Goal: Task Accomplishment & Management: Manage account settings

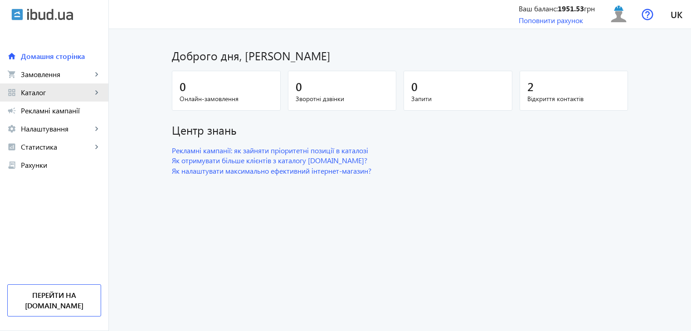
click at [45, 91] on span "Каталог" at bounding box center [56, 92] width 71 height 9
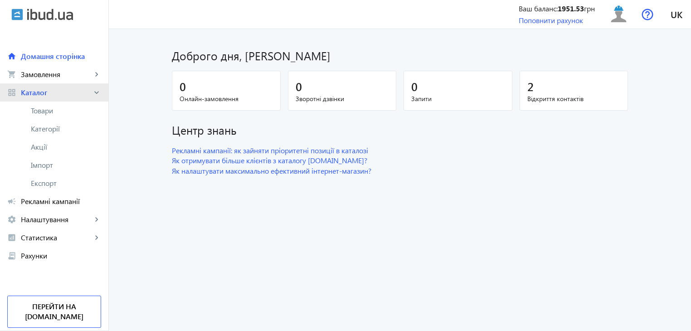
click at [46, 100] on link "grid_view Каталог keyboard_arrow_right" at bounding box center [54, 92] width 108 height 18
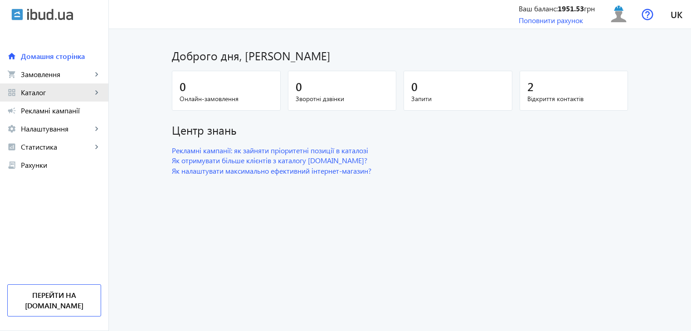
click at [40, 97] on span "Каталог" at bounding box center [56, 92] width 71 height 9
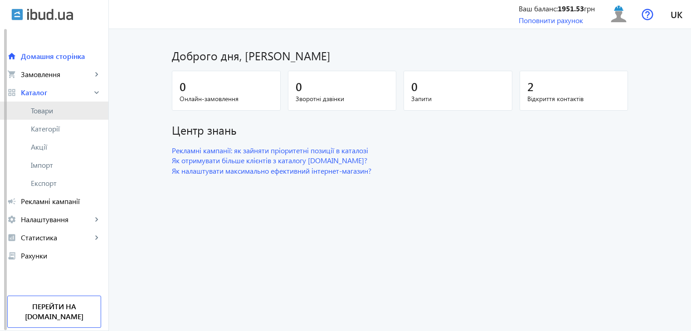
click at [47, 109] on span "Товари" at bounding box center [66, 110] width 70 height 9
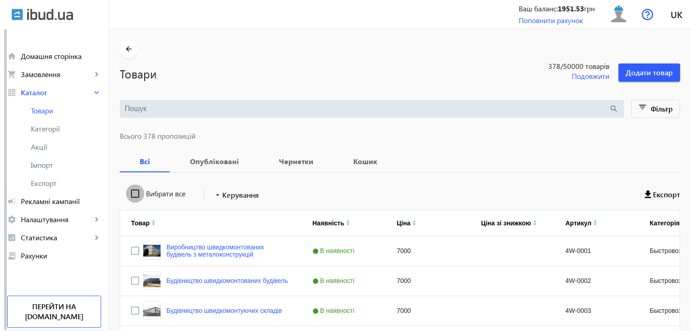
click at [136, 193] on input "Вибрати все" at bounding box center [135, 194] width 18 height 18
checkbox input "true"
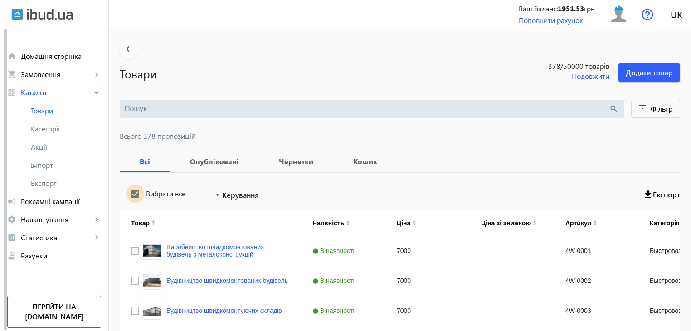
checkbox input "true"
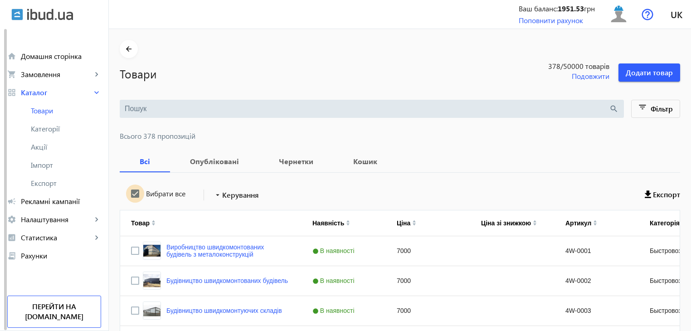
checkbox input "true"
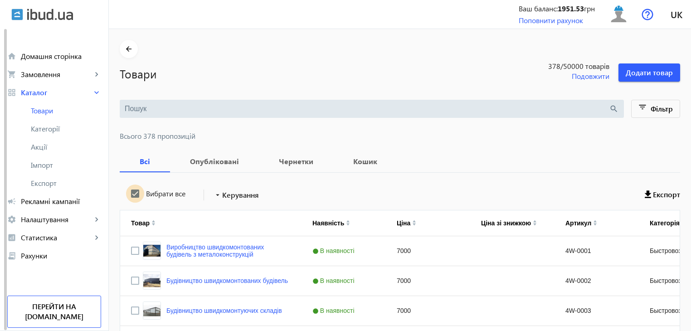
checkbox input "true"
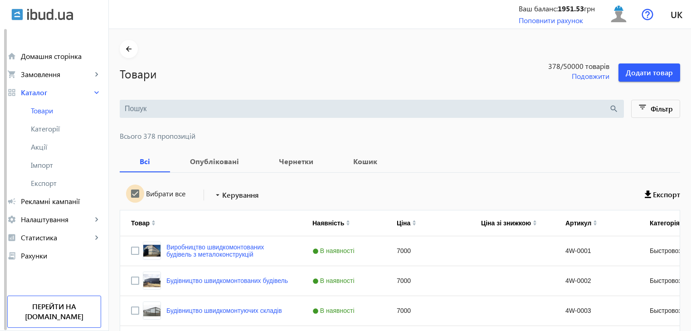
checkbox input "true"
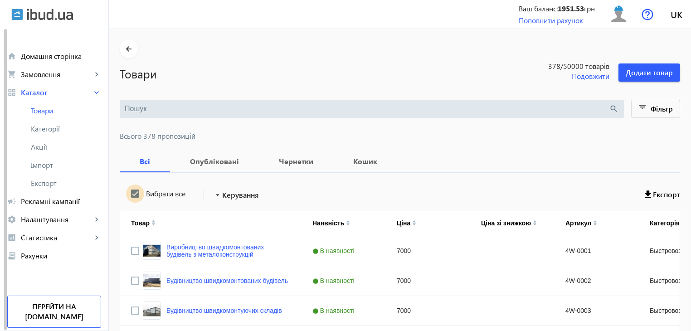
checkbox input "true"
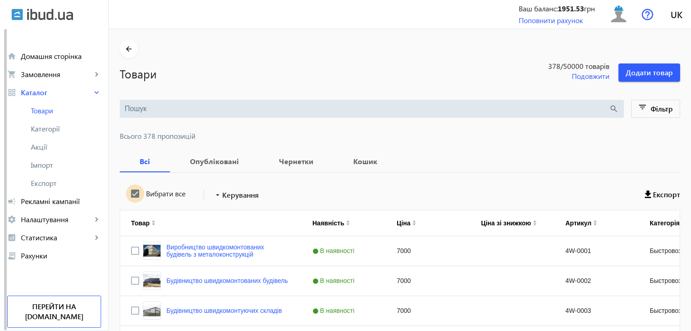
checkbox input "true"
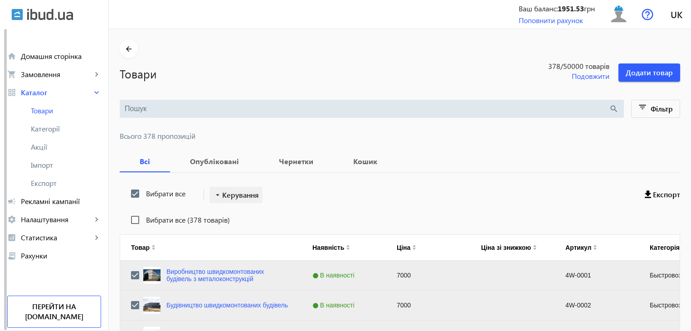
click at [241, 198] on span "Керування" at bounding box center [240, 195] width 37 height 11
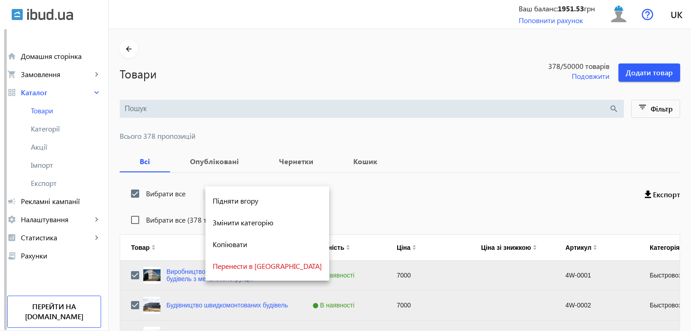
click at [348, 194] on div at bounding box center [345, 165] width 691 height 331
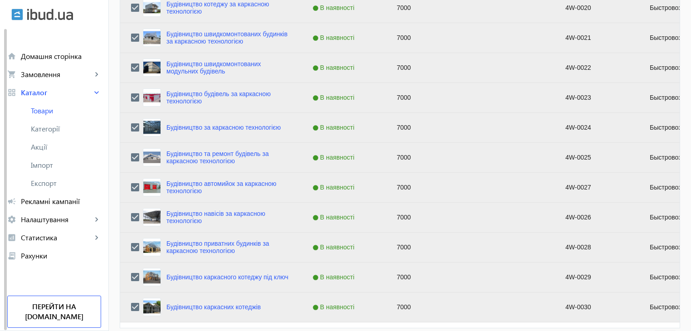
scroll to position [914, 0]
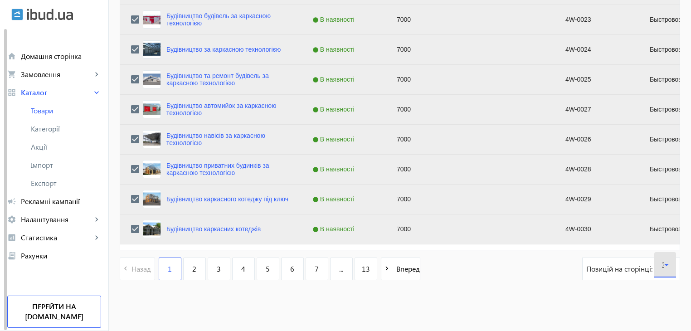
click at [671, 265] on icon at bounding box center [666, 264] width 11 height 11
click at [667, 244] on mat-option "120" at bounding box center [665, 238] width 22 height 22
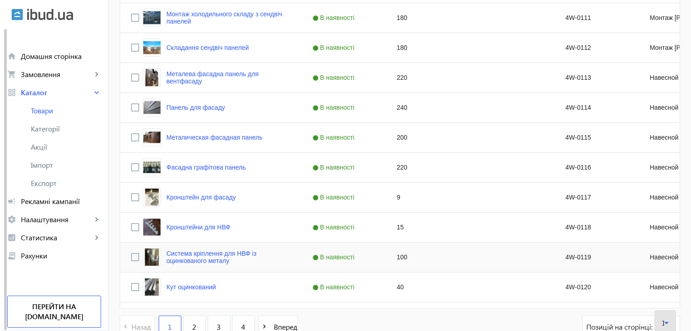
scroll to position [3607, 0]
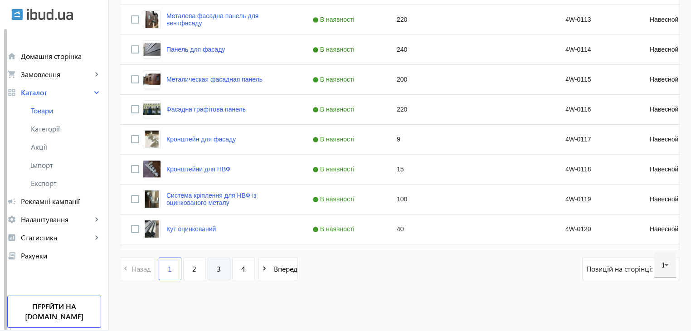
click at [217, 271] on span "3" at bounding box center [219, 269] width 4 height 10
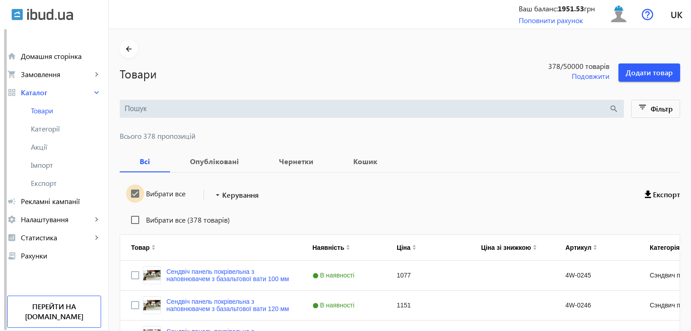
click at [128, 193] on input "Вибрати все" at bounding box center [135, 194] width 18 height 18
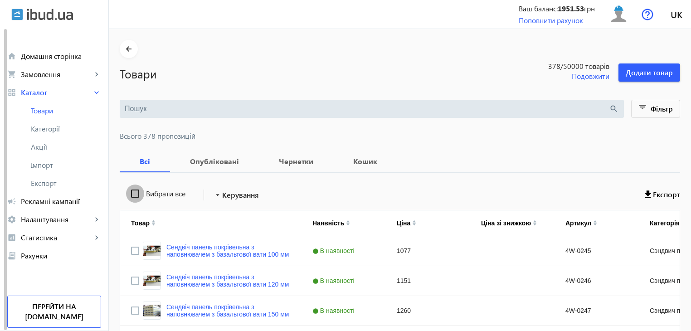
click at [132, 191] on input "Вибрати все" at bounding box center [135, 194] width 18 height 18
checkbox input "true"
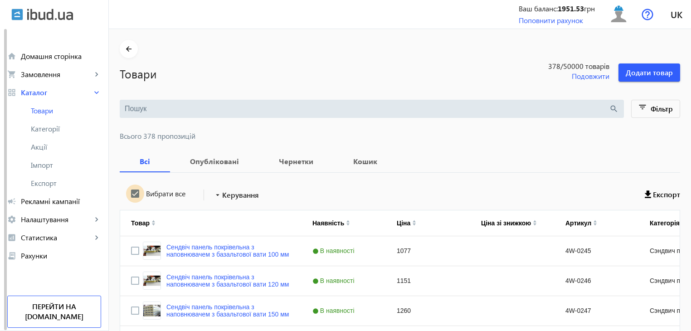
checkbox input "true"
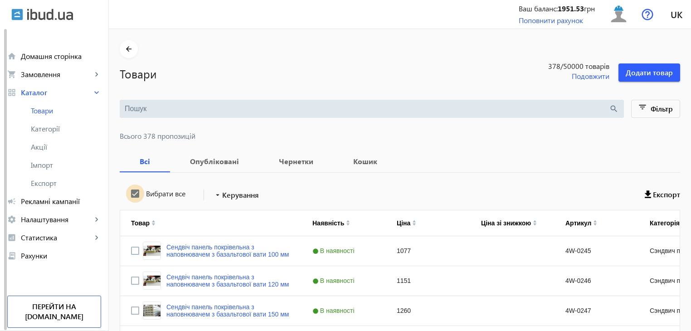
checkbox input "true"
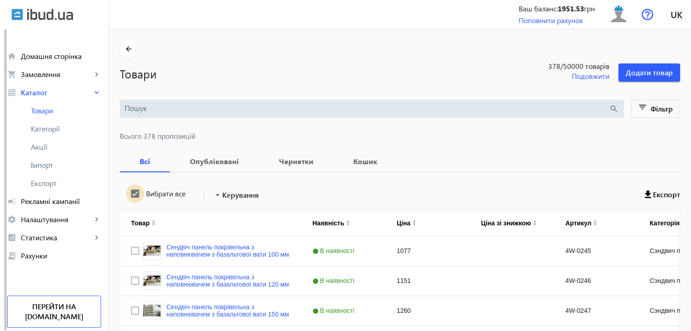
checkbox input "true"
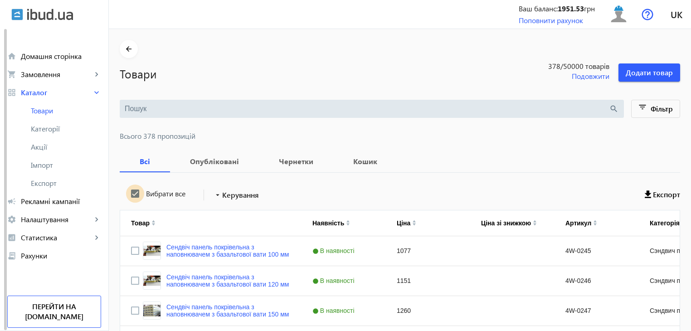
checkbox input "true"
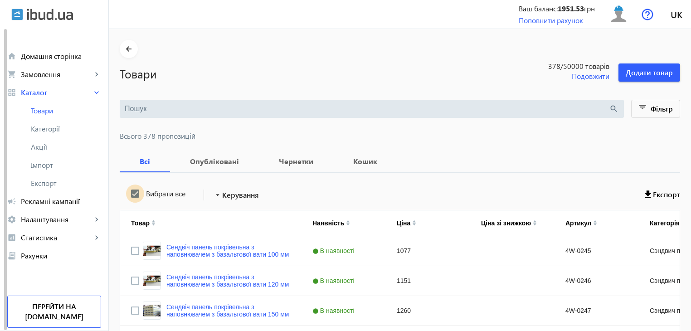
checkbox input "true"
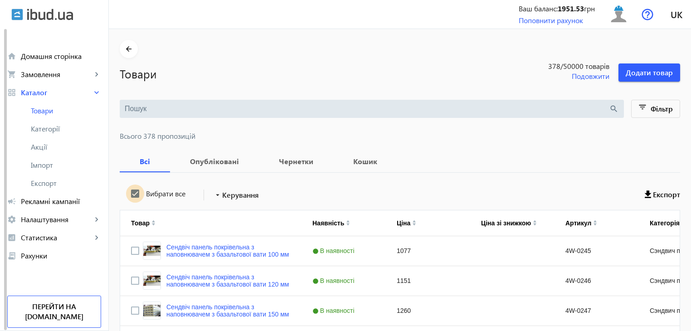
checkbox input "true"
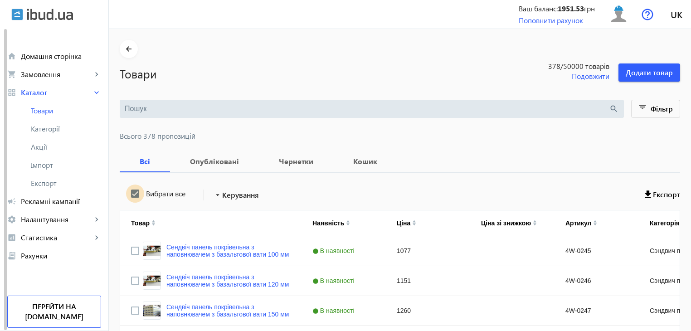
checkbox input "true"
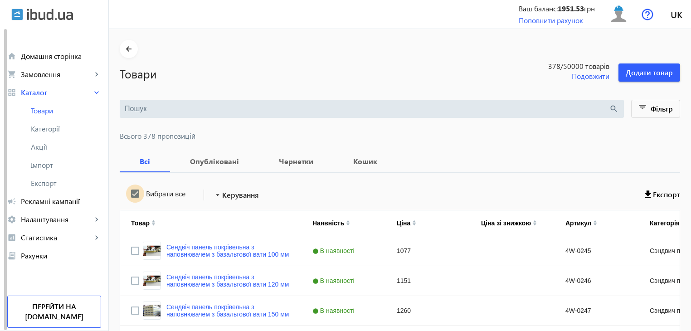
checkbox input "true"
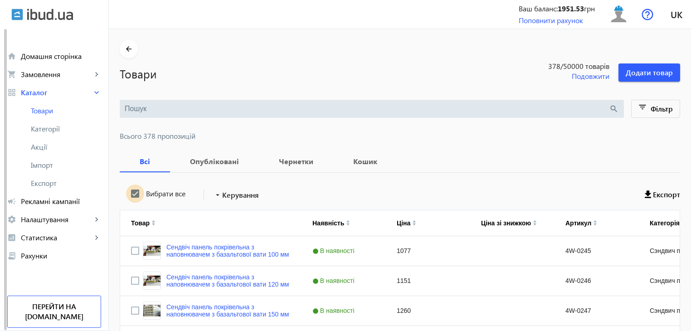
checkbox input "true"
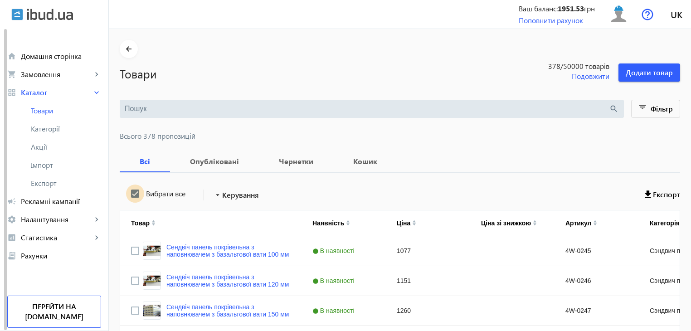
checkbox input "true"
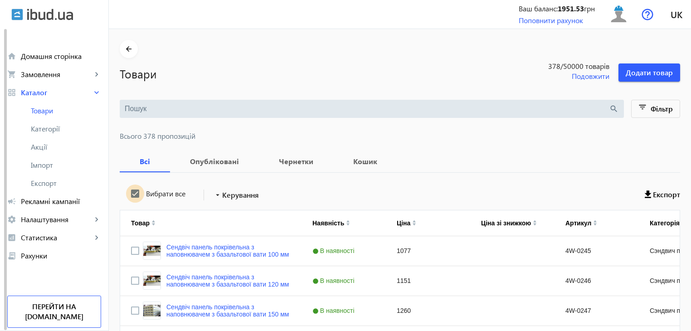
checkbox input "true"
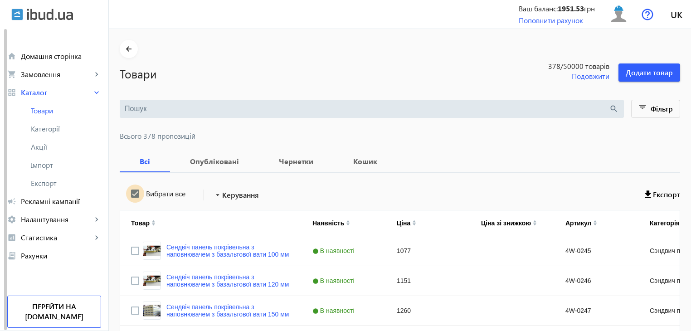
checkbox input "true"
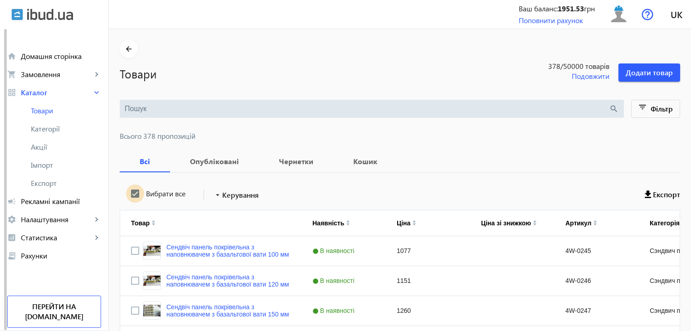
checkbox input "true"
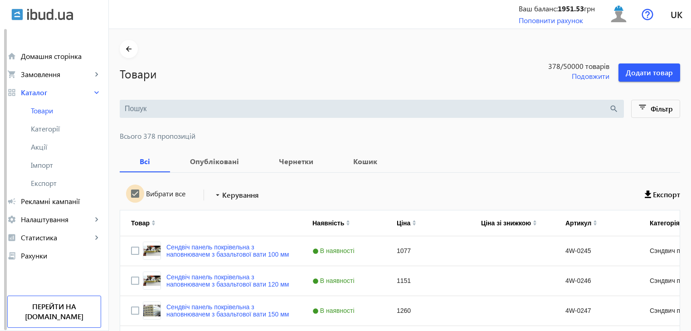
checkbox input "true"
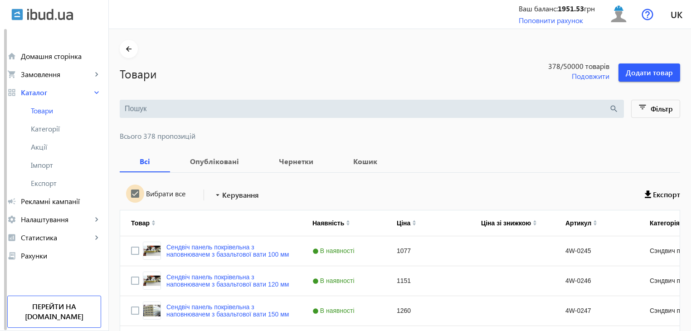
checkbox input "true"
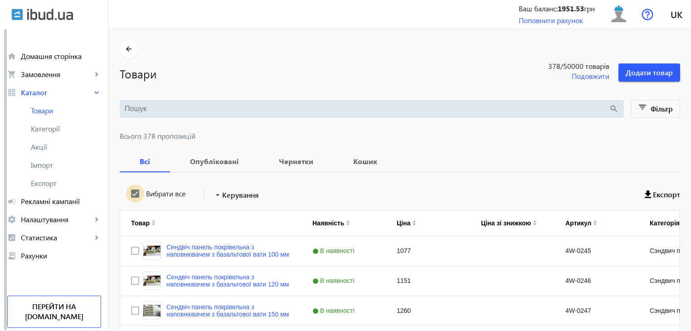
checkbox input "true"
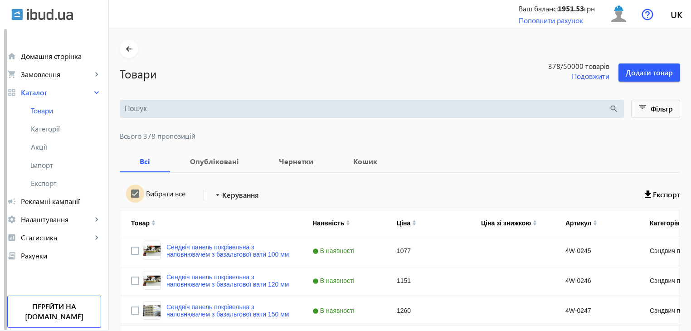
checkbox input "true"
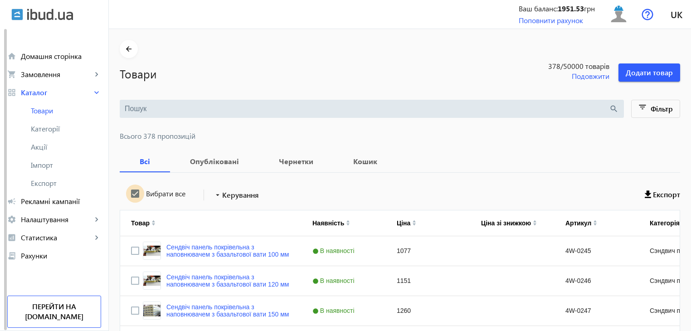
checkbox input "true"
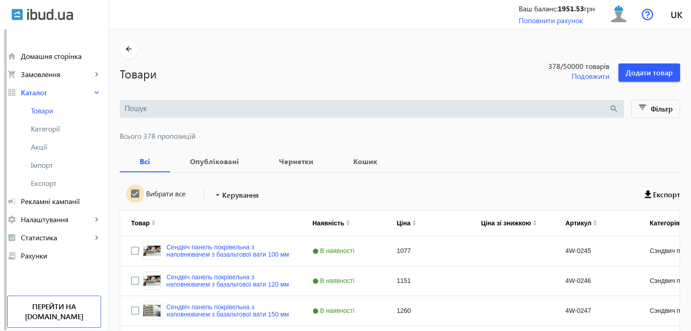
checkbox input "true"
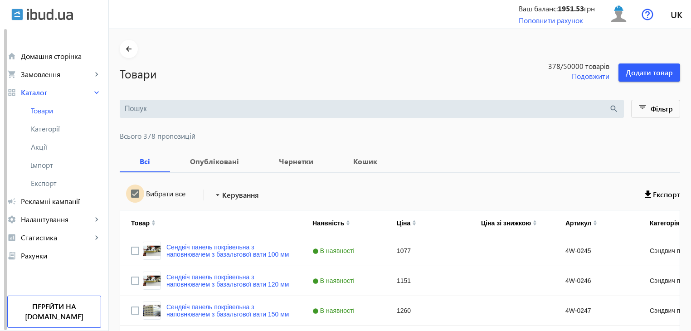
checkbox input "true"
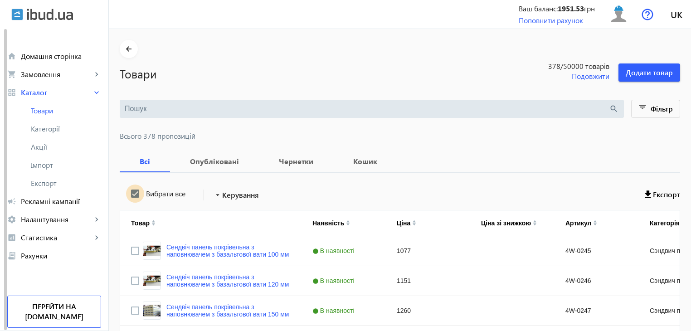
checkbox input "true"
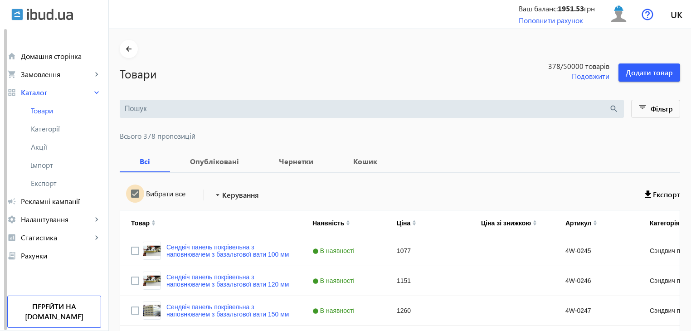
checkbox input "true"
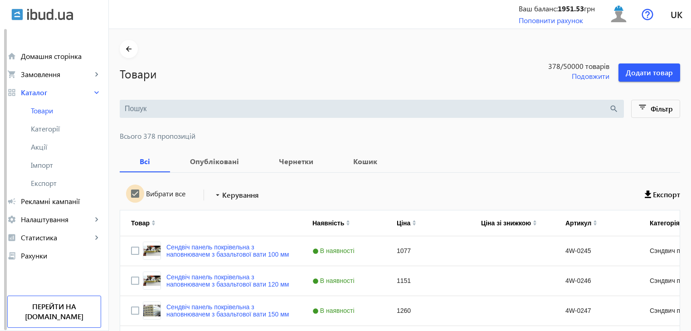
checkbox input "true"
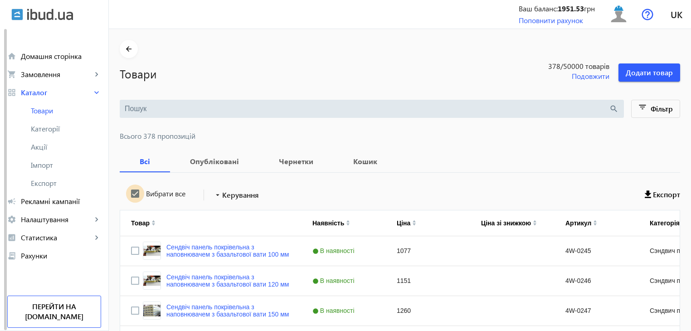
checkbox input "true"
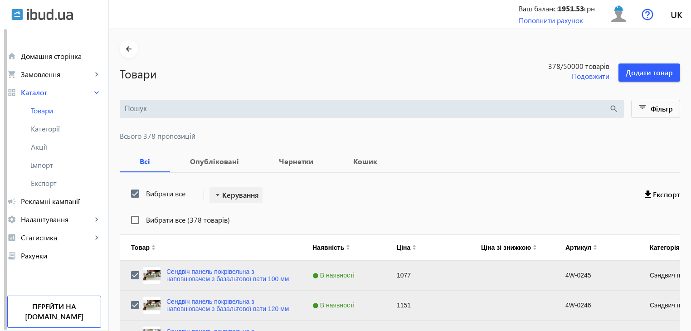
click at [236, 200] on span "Керування" at bounding box center [240, 195] width 37 height 11
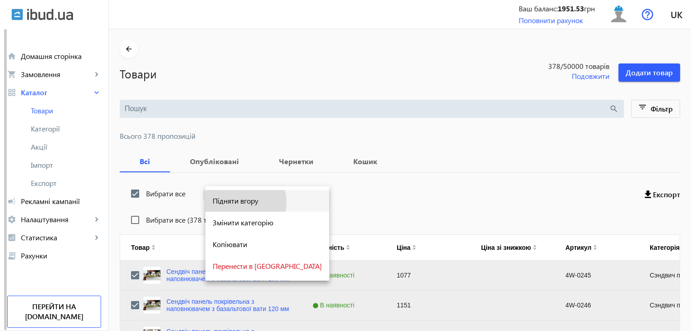
click at [244, 202] on span "Підняти вгору" at bounding box center [267, 200] width 109 height 7
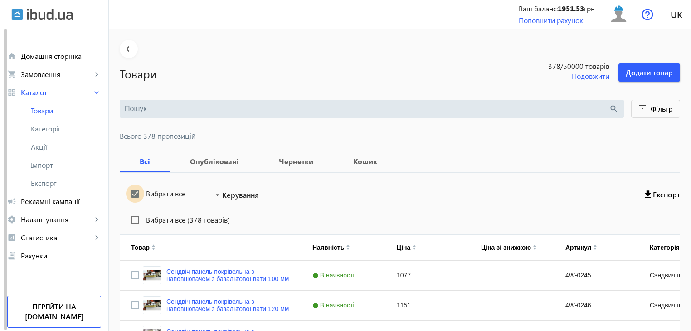
click at [131, 189] on input "Вибрати все" at bounding box center [135, 194] width 18 height 18
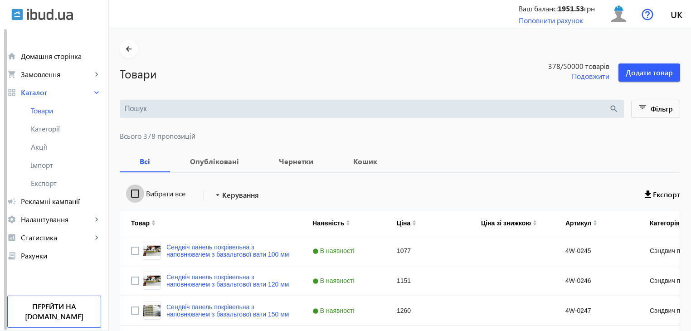
click at [131, 189] on input "Вибрати все" at bounding box center [135, 194] width 18 height 18
checkbox input "true"
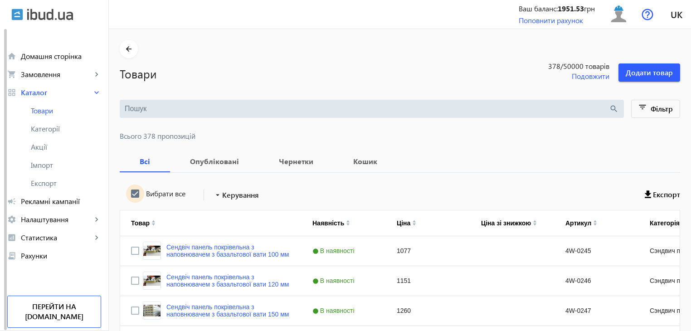
checkbox input "true"
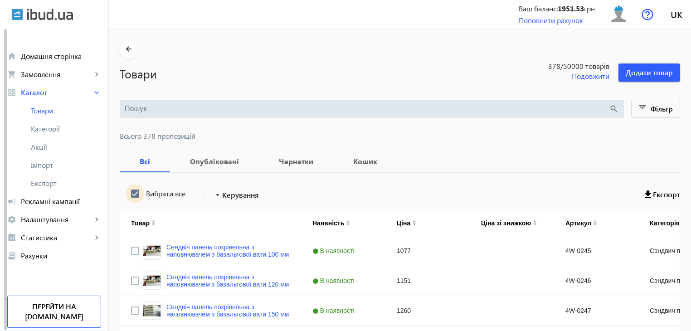
checkbox input "true"
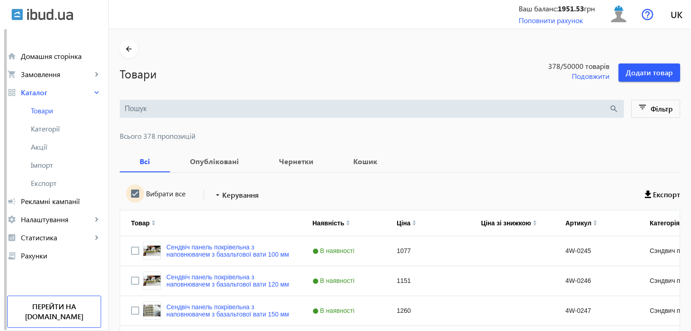
checkbox input "true"
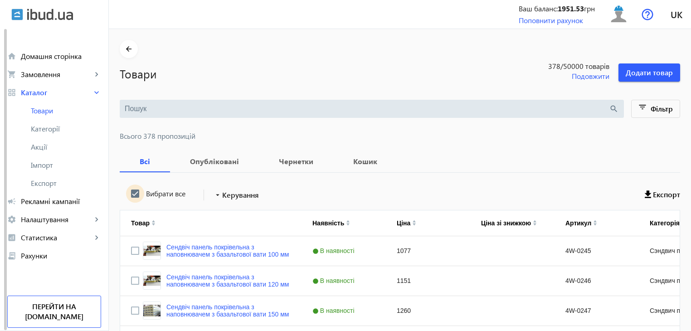
checkbox input "true"
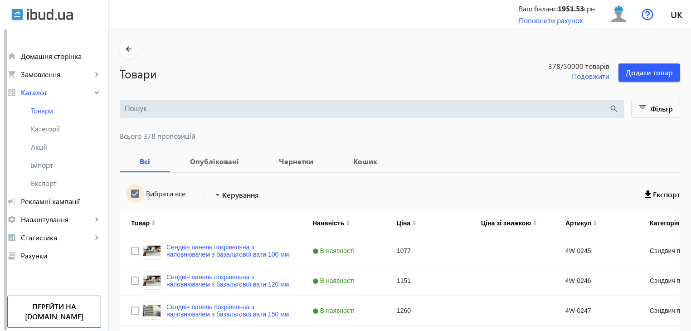
checkbox input "true"
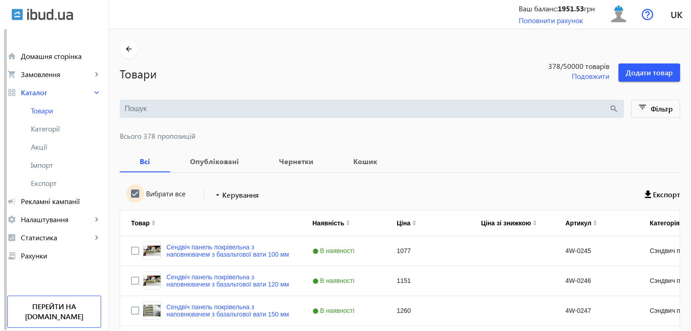
checkbox input "true"
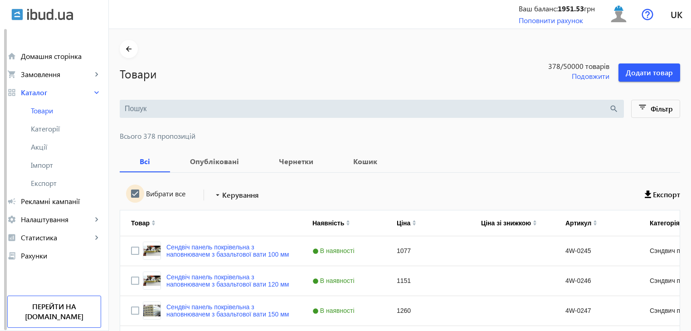
checkbox input "true"
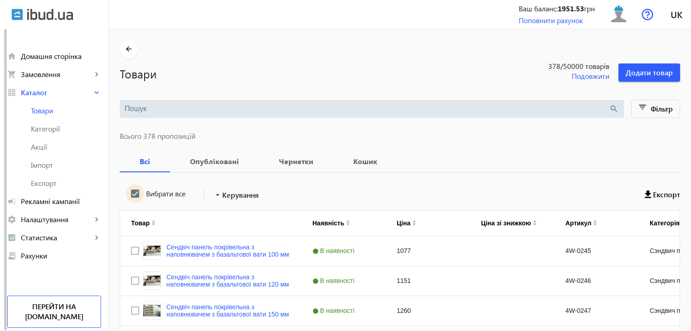
checkbox input "true"
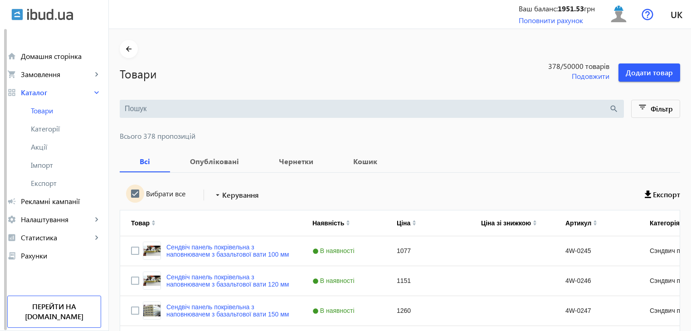
checkbox input "true"
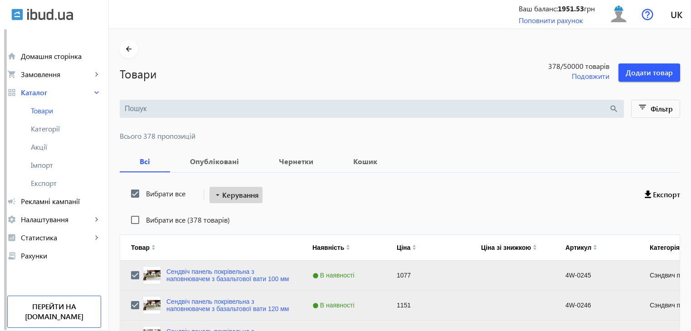
click at [226, 199] on span "Керування" at bounding box center [240, 195] width 37 height 11
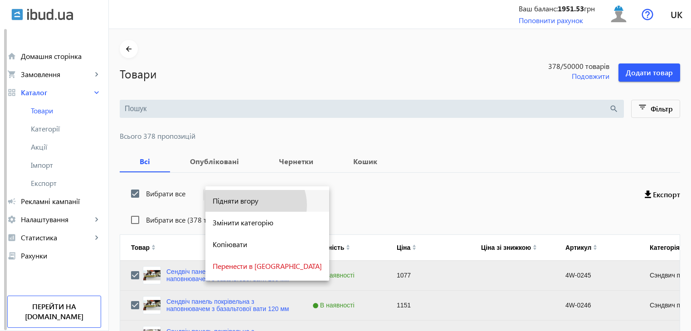
click at [255, 205] on button "Підняти вгору" at bounding box center [267, 201] width 124 height 22
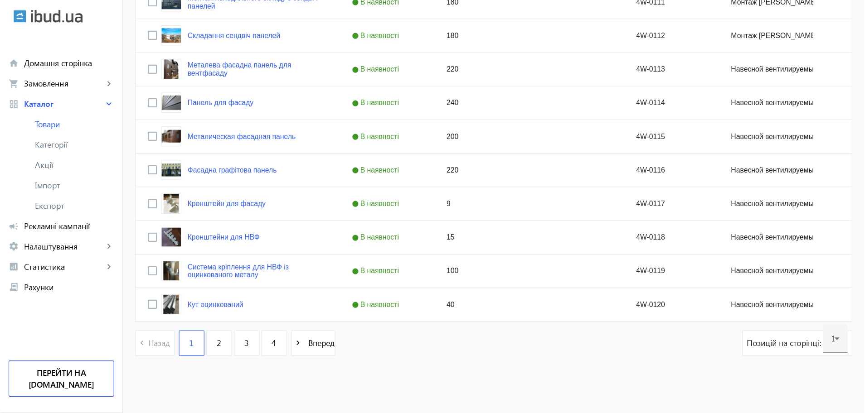
scroll to position [3519, 0]
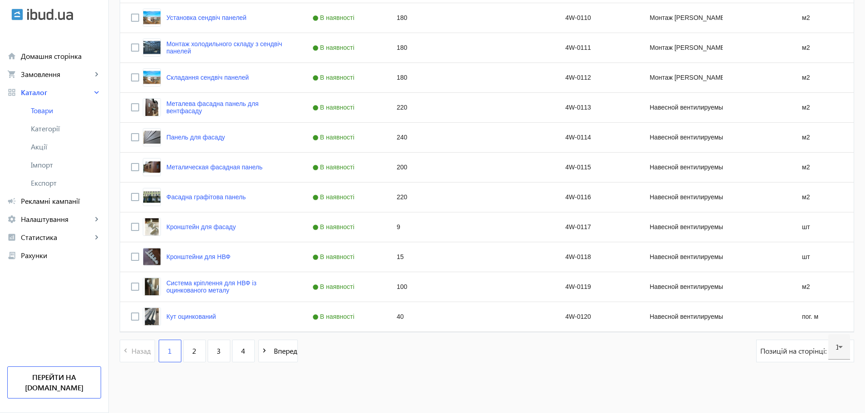
drag, startPoint x: 643, startPoint y: 0, endPoint x: 405, endPoint y: 354, distance: 426.5
click at [405, 331] on div "navigate_before Назад 1 2 3 4 navigate_next Вперед Позицій на сторінці: 120" at bounding box center [487, 356] width 734 height 32
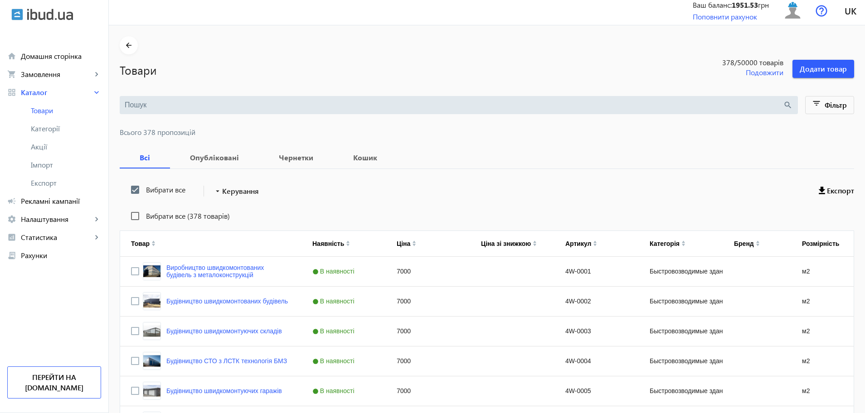
scroll to position [0, 0]
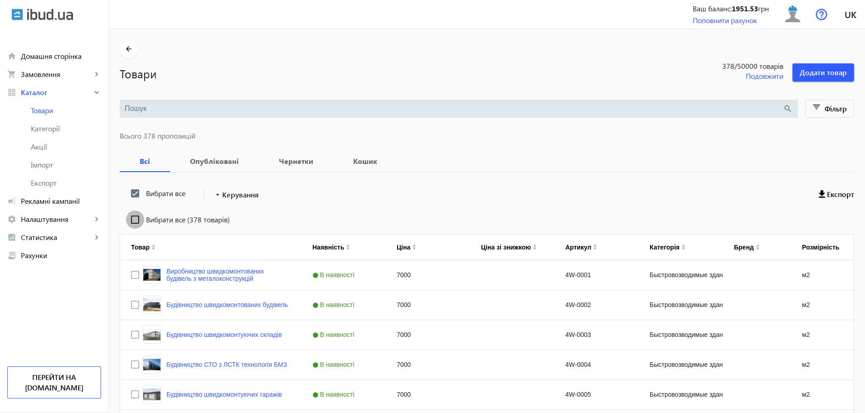
click at [130, 224] on input "Вибрати все (378 товарів)" at bounding box center [135, 220] width 18 height 18
click at [235, 194] on span "Керування" at bounding box center [240, 195] width 37 height 11
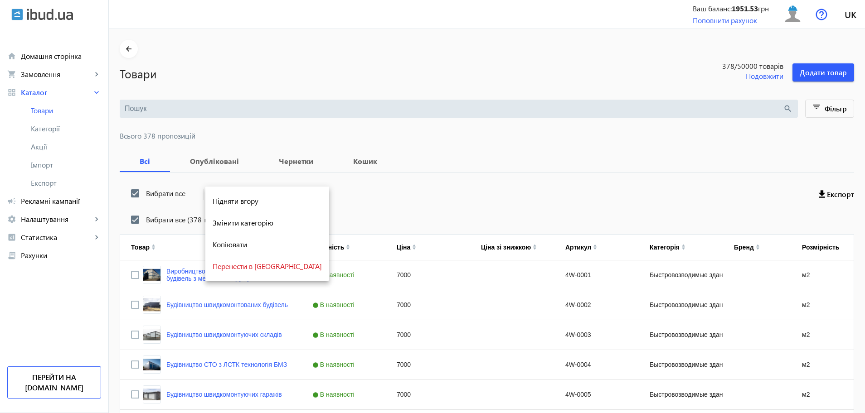
click at [126, 192] on div at bounding box center [432, 206] width 865 height 413
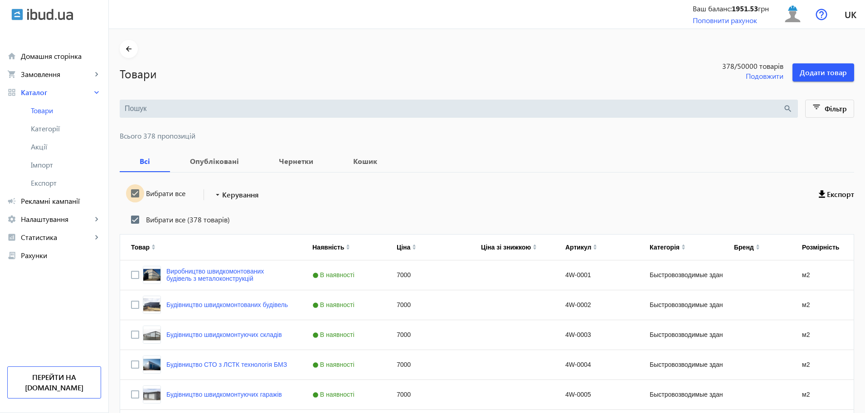
click at [138, 194] on input "Вибрати все" at bounding box center [135, 194] width 18 height 18
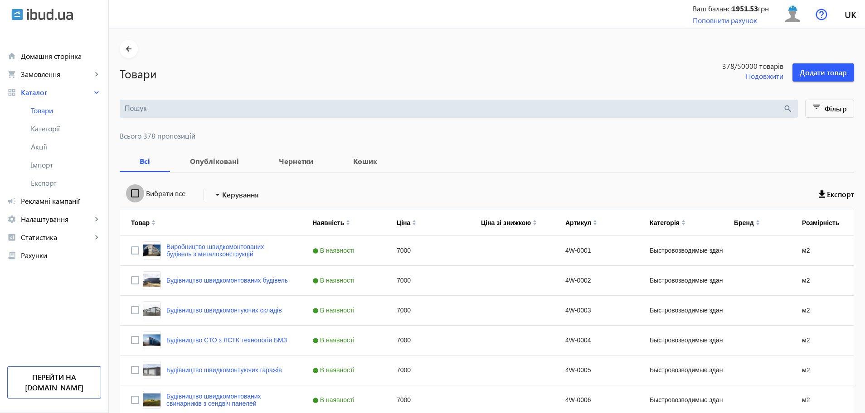
click at [135, 194] on input "Вибрати все" at bounding box center [135, 194] width 18 height 18
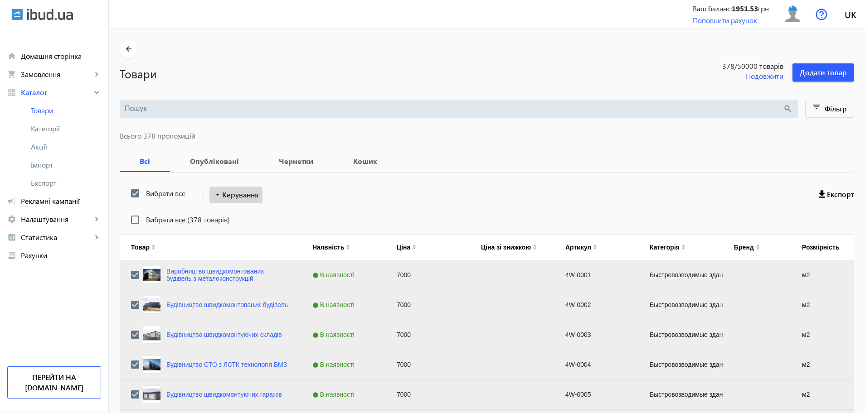
click at [236, 199] on span "Керування" at bounding box center [240, 195] width 37 height 11
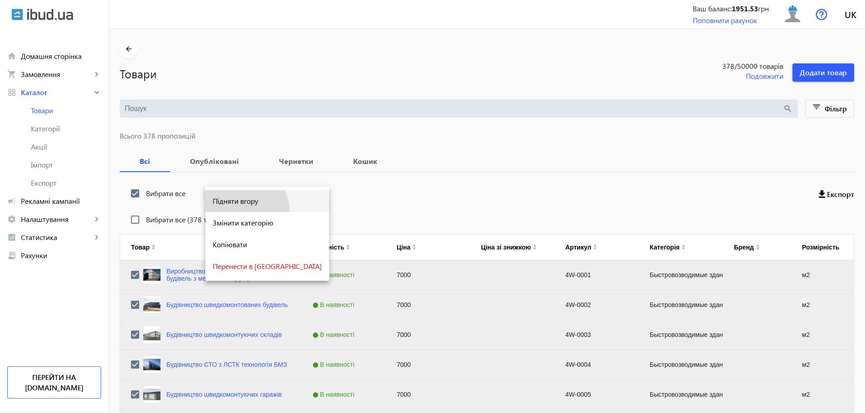
click at [243, 211] on button "Підняти вгору" at bounding box center [267, 201] width 124 height 22
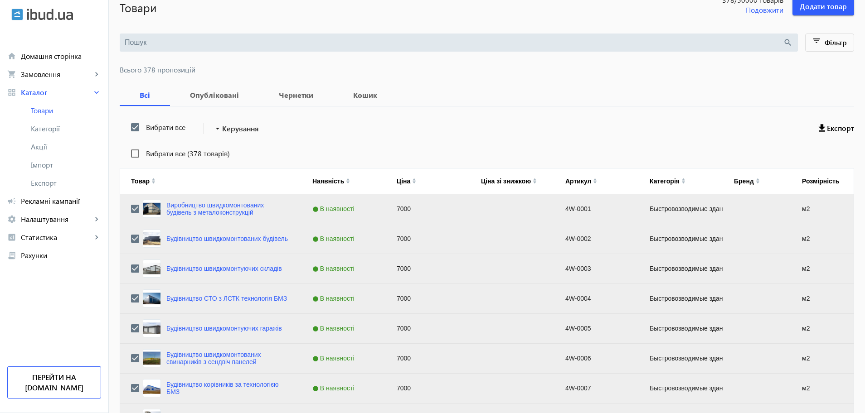
scroll to position [86, 0]
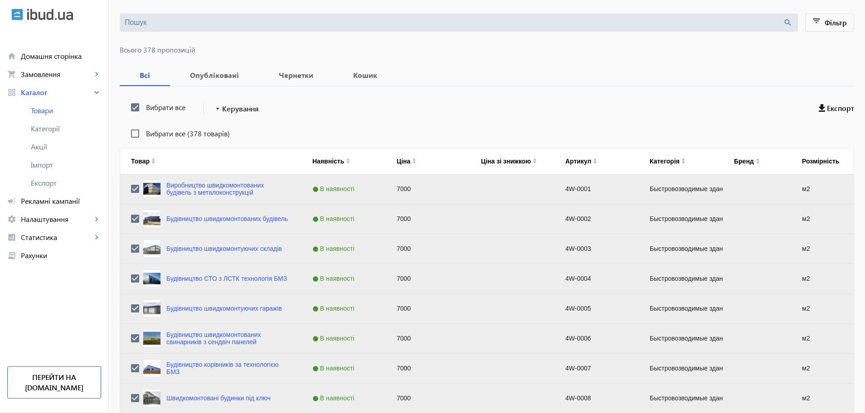
click at [145, 139] on div "Вибрати все (378 товарів)" at bounding box center [180, 134] width 99 height 18
click at [129, 133] on input "Вибрати все (378 товарів)" at bounding box center [135, 134] width 18 height 18
click at [128, 109] on input "Вибрати все" at bounding box center [135, 107] width 18 height 18
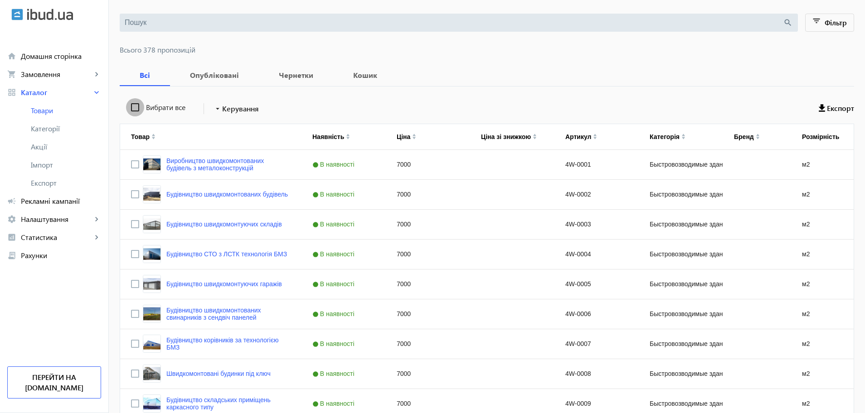
click at [128, 109] on input "Вибрати все" at bounding box center [135, 107] width 18 height 18
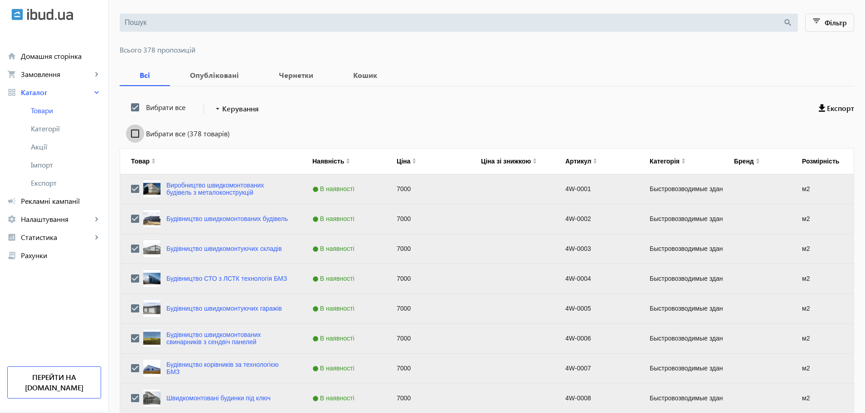
click at [126, 134] on input "Вибрати все (378 товарів)" at bounding box center [135, 134] width 18 height 18
click at [219, 115] on span at bounding box center [235, 109] width 53 height 22
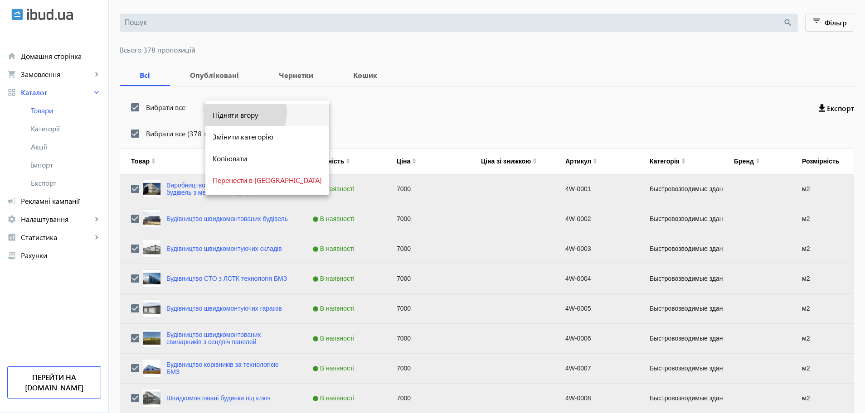
click at [244, 112] on span "Підняти вгору" at bounding box center [267, 115] width 109 height 7
